Goal: Information Seeking & Learning: Find specific fact

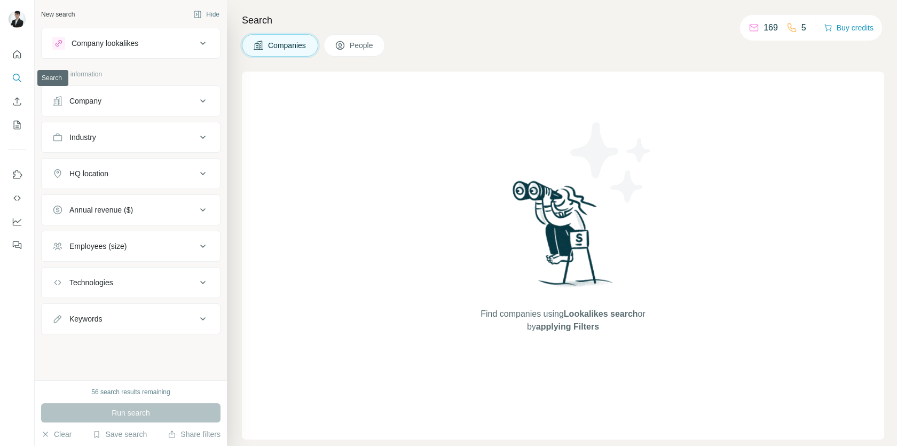
click at [13, 81] on icon "Search" at bounding box center [17, 78] width 11 height 11
click at [30, 81] on div at bounding box center [17, 146] width 34 height 216
click at [18, 81] on icon "Search" at bounding box center [17, 78] width 11 height 11
click at [22, 82] on button "Search" at bounding box center [17, 77] width 17 height 19
click at [156, 79] on div "Company information" at bounding box center [130, 77] width 179 height 16
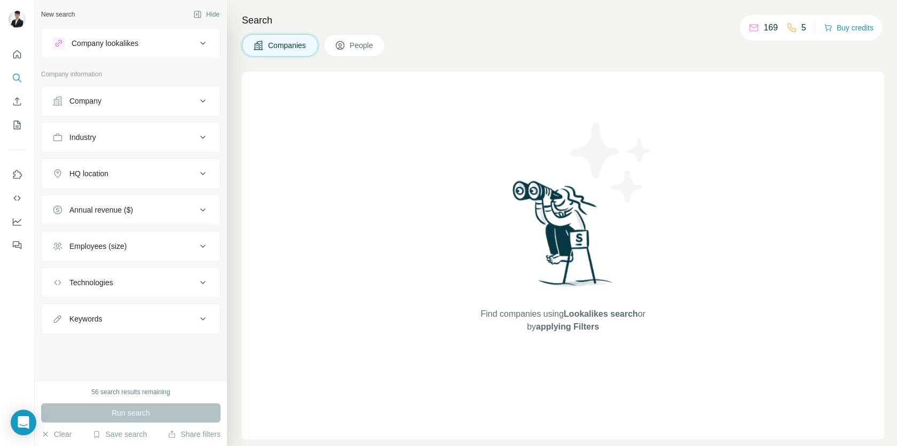
click at [157, 109] on button "Company" at bounding box center [131, 101] width 178 height 26
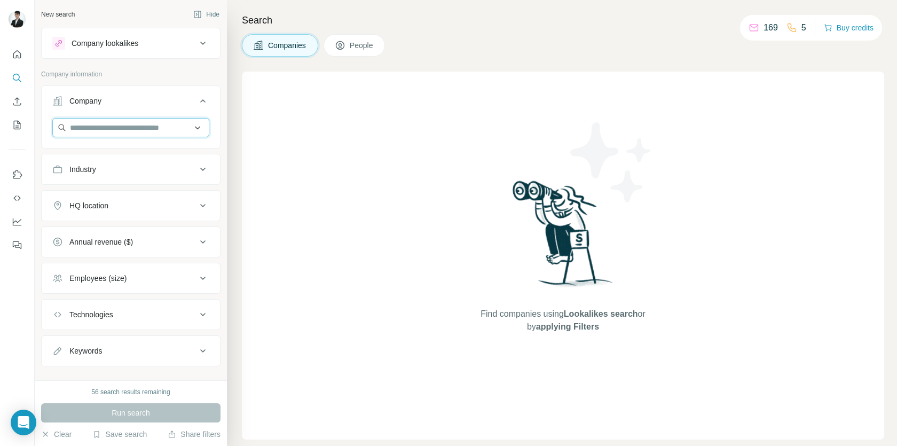
click at [135, 127] on input "text" at bounding box center [130, 127] width 157 height 19
type input "*"
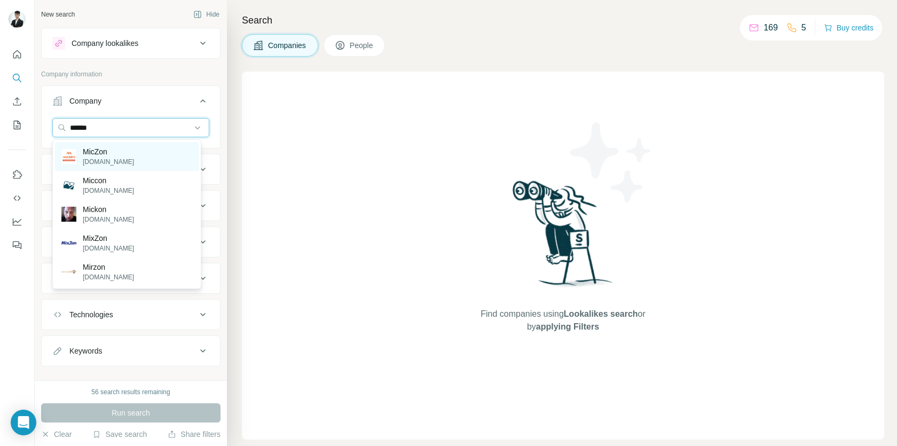
type input "******"
click at [145, 158] on div "[PERSON_NAME][DOMAIN_NAME]" at bounding box center [127, 156] width 144 height 29
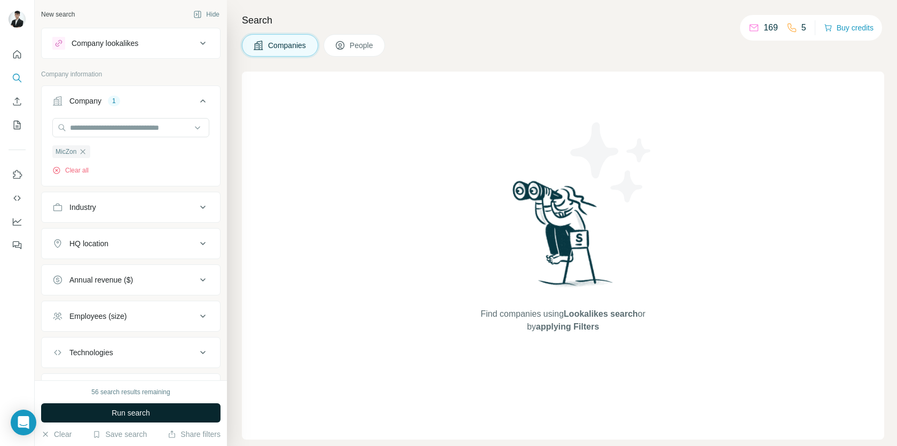
click at [164, 415] on button "Run search" at bounding box center [130, 412] width 179 height 19
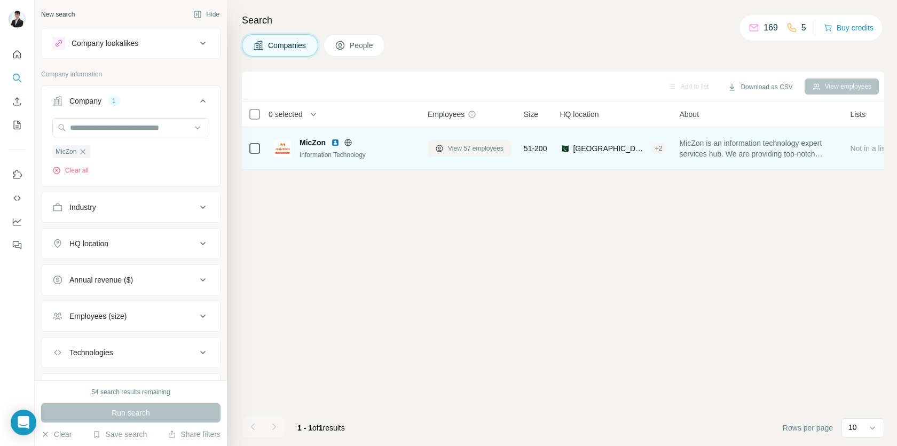
click at [475, 149] on span "View 57 employees" at bounding box center [476, 149] width 56 height 10
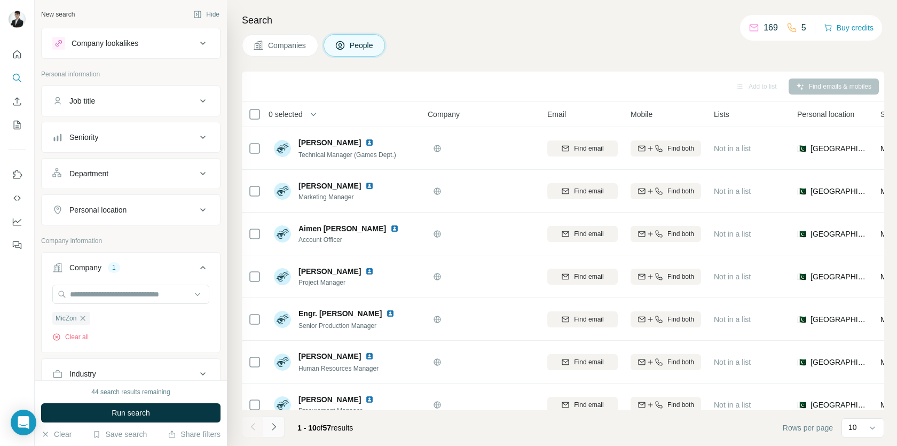
click at [273, 426] on icon "Navigate to next page" at bounding box center [274, 426] width 11 height 11
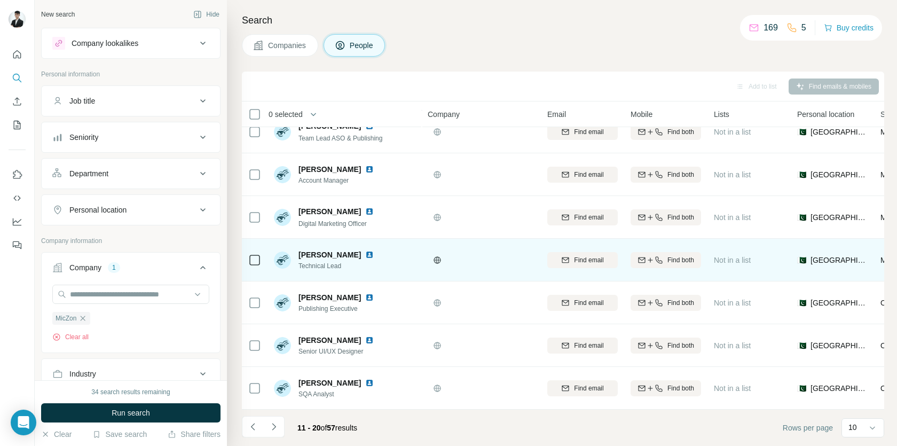
scroll to position [151, 0]
